Goal: Check status: Check status

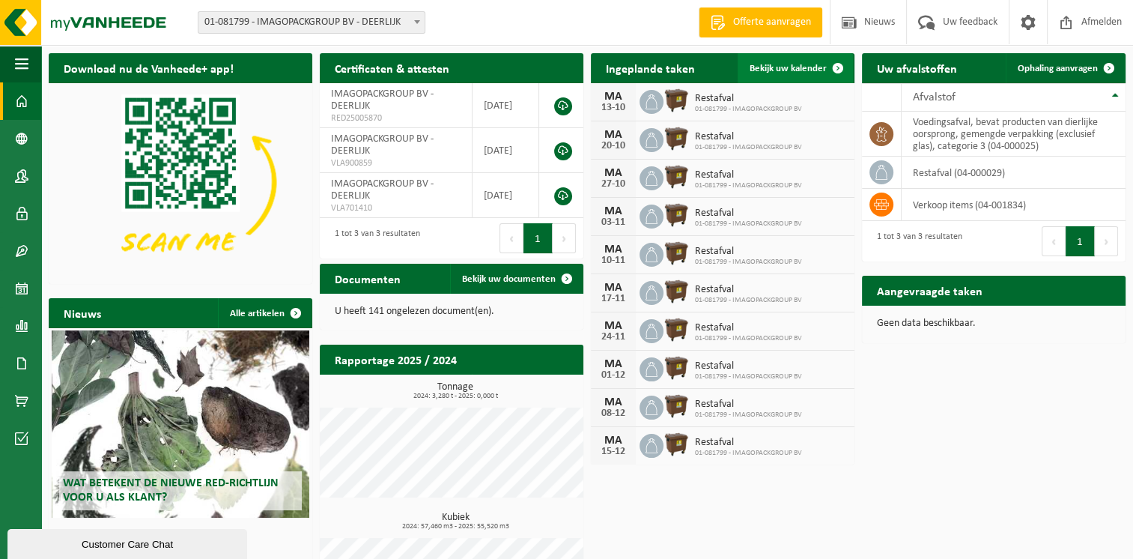
click at [802, 67] on span "Bekijk uw kalender" at bounding box center [788, 69] width 77 height 10
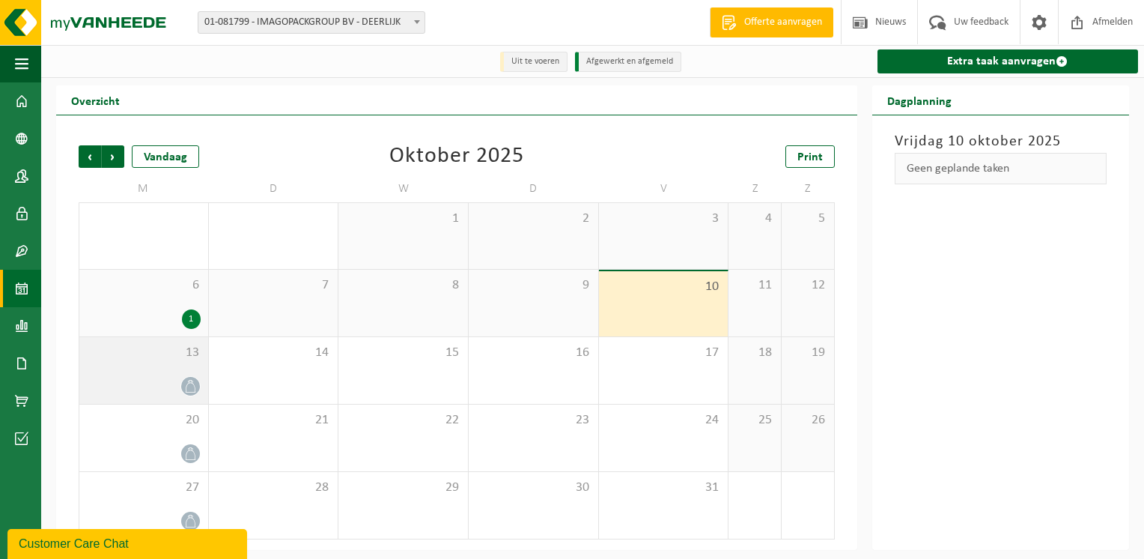
click at [136, 368] on div "13" at bounding box center [143, 370] width 129 height 67
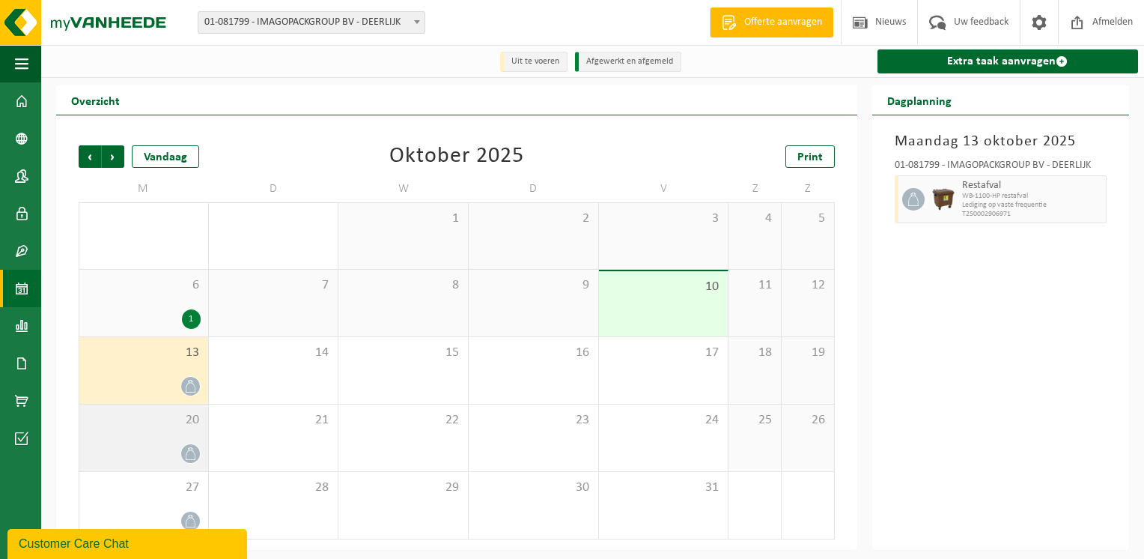
click at [135, 455] on div at bounding box center [144, 453] width 114 height 20
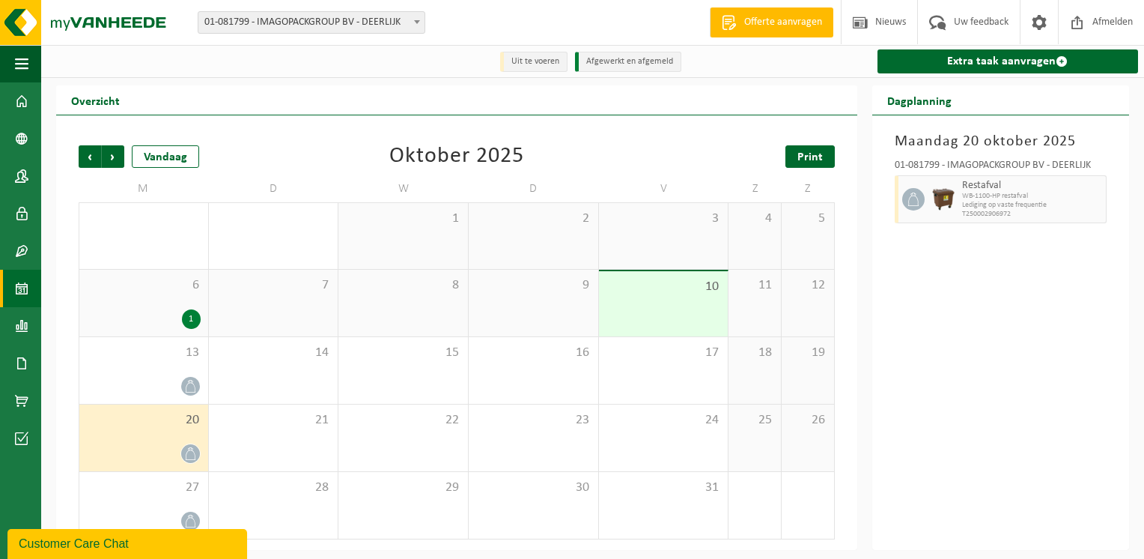
click at [806, 157] on span "Print" at bounding box center [810, 157] width 25 height 12
